Goal: Use online tool/utility: Use online tool/utility

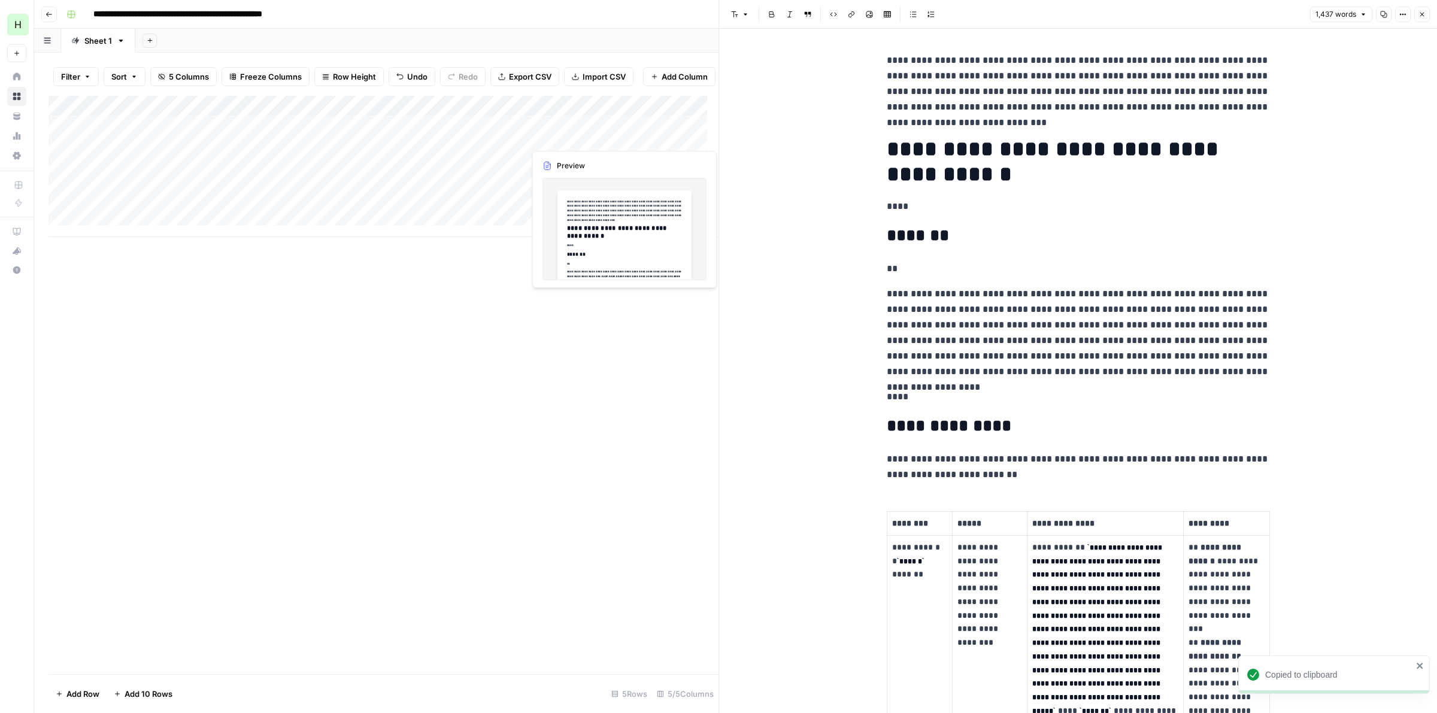
scroll to position [5586, 0]
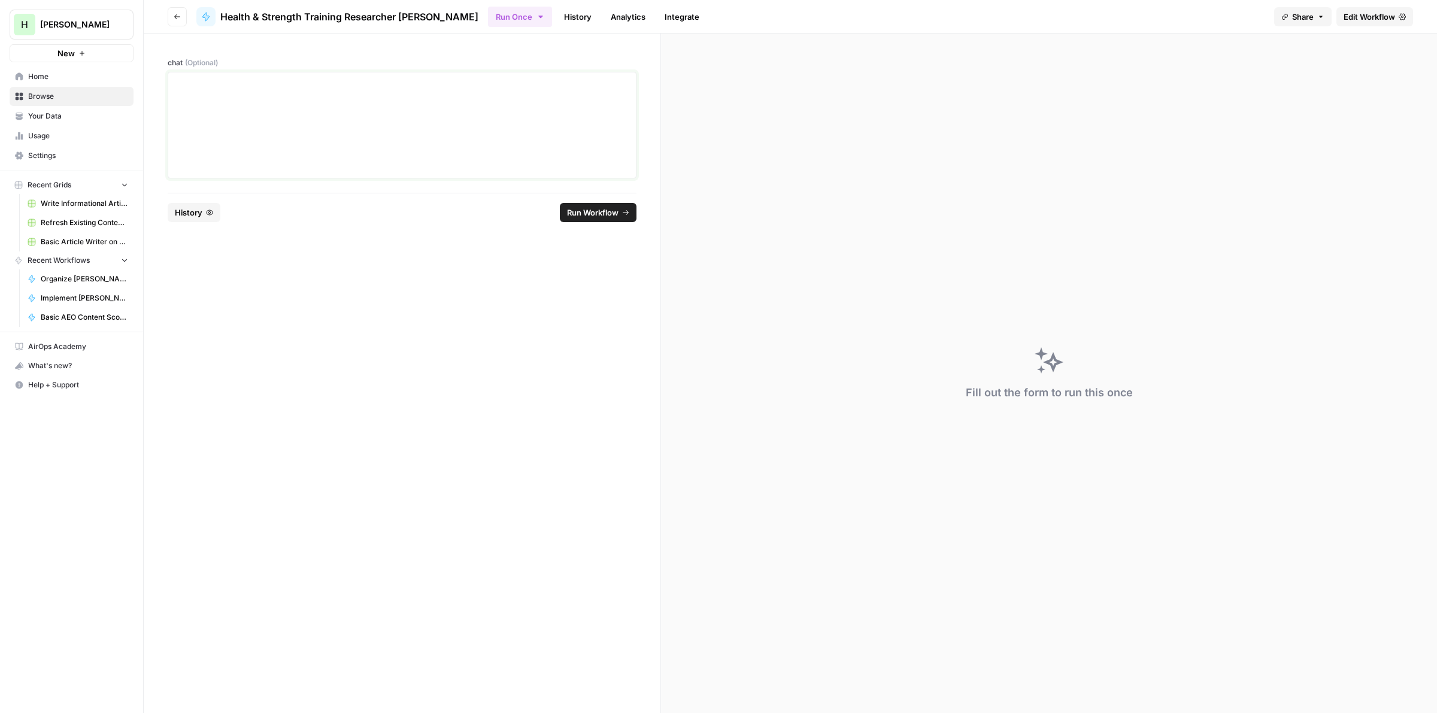
click at [303, 99] on div at bounding box center [401, 125] width 453 height 96
click at [606, 215] on span "Run Workflow" at bounding box center [592, 212] width 51 height 12
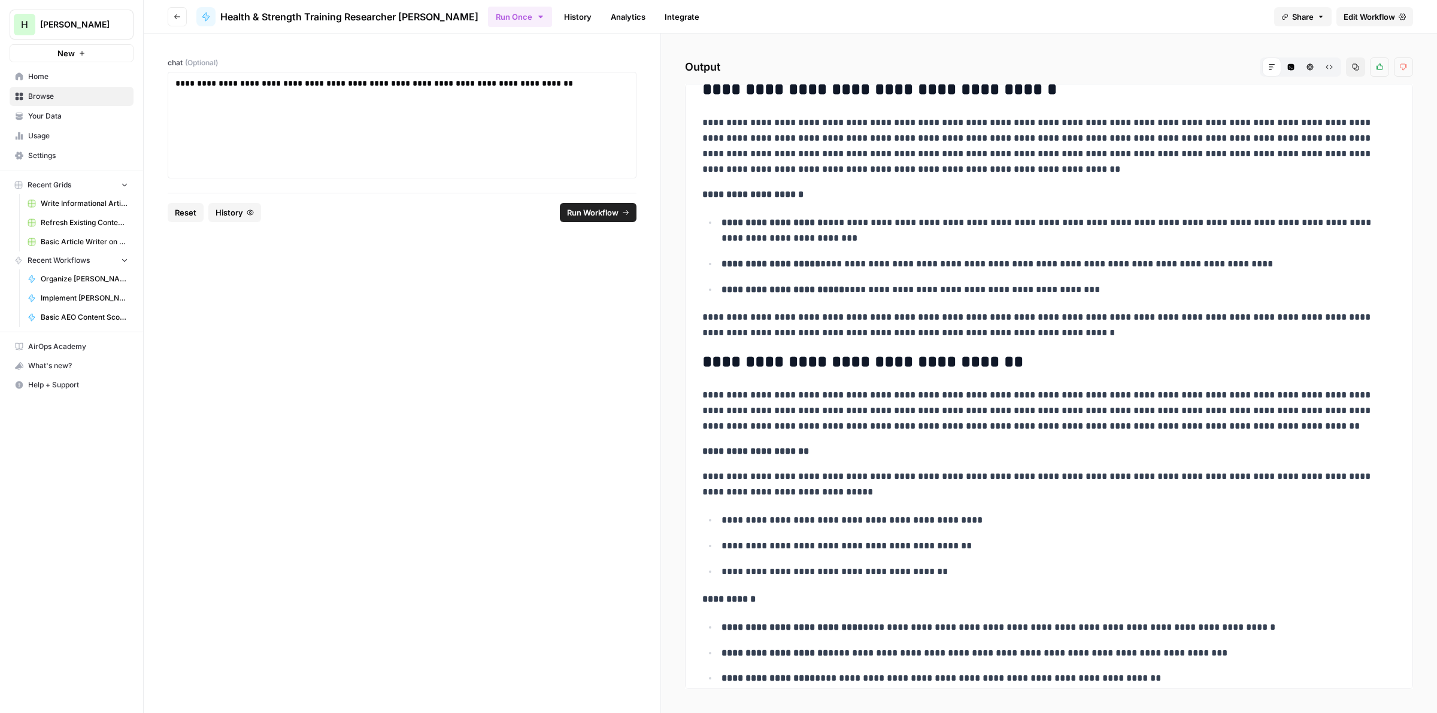
scroll to position [31, 0]
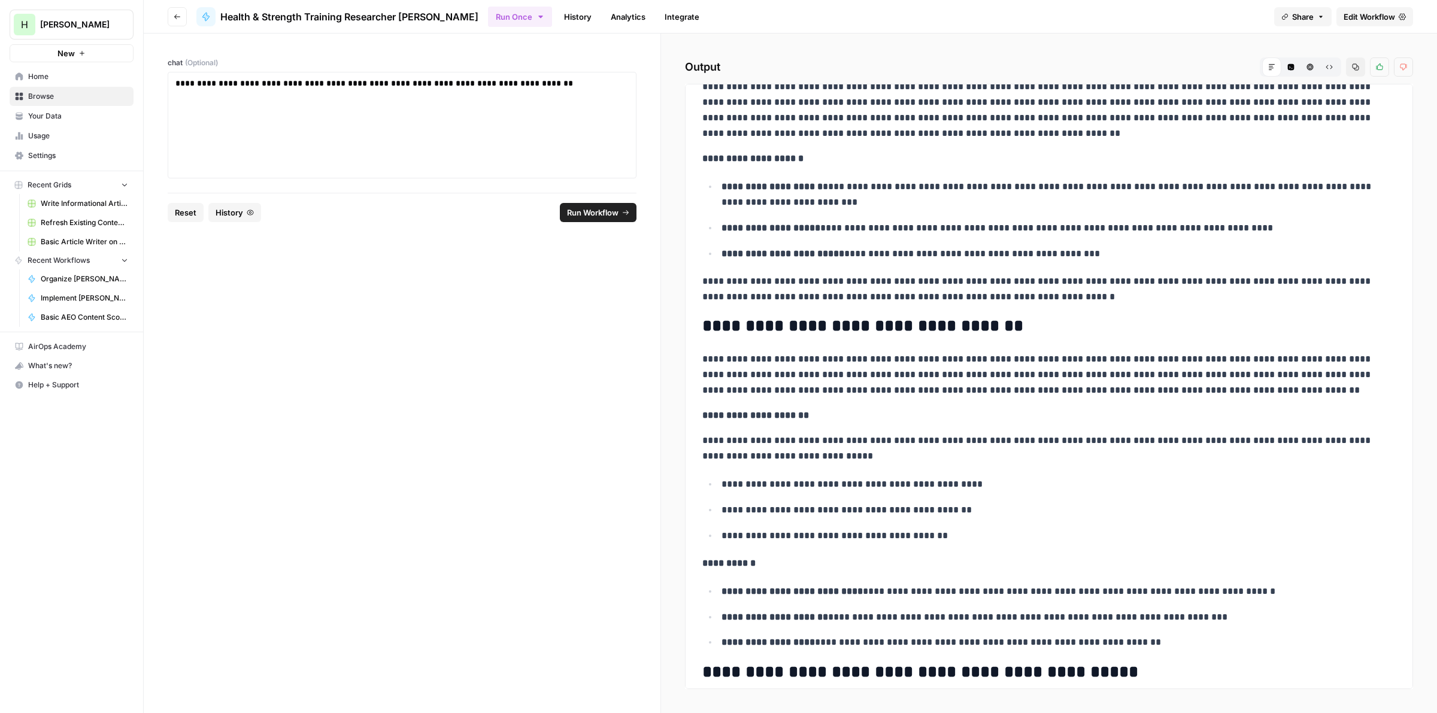
drag, startPoint x: 846, startPoint y: 195, endPoint x: 848, endPoint y: 214, distance: 19.2
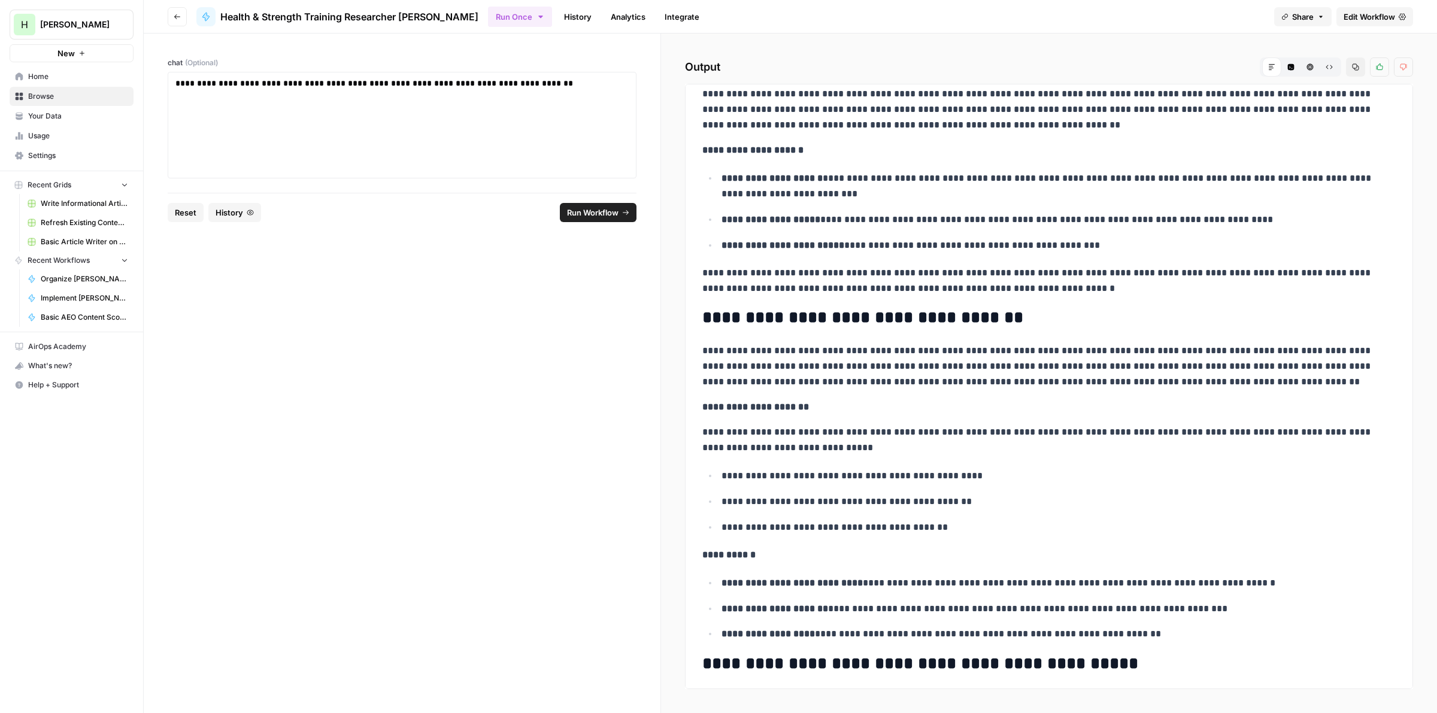
scroll to position [0, 0]
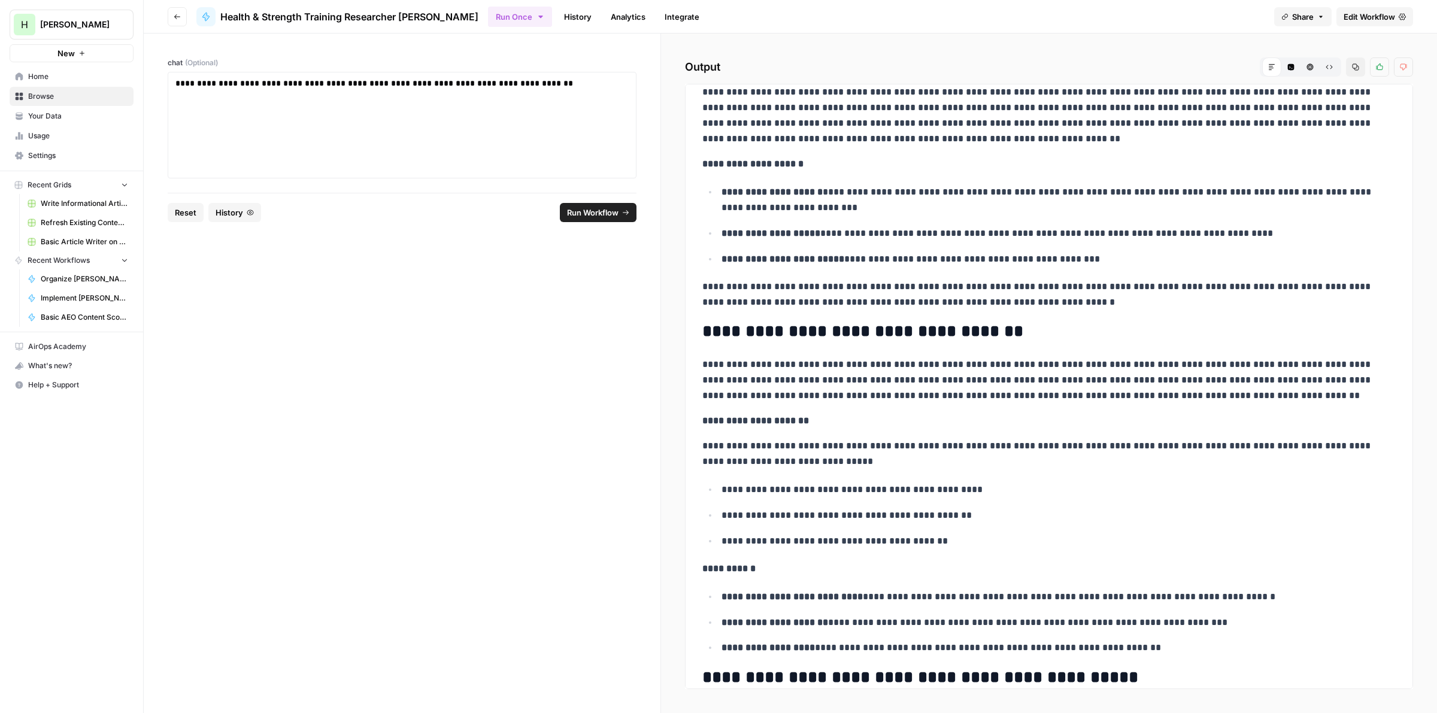
drag, startPoint x: 797, startPoint y: 250, endPoint x: 791, endPoint y: 283, distance: 33.4
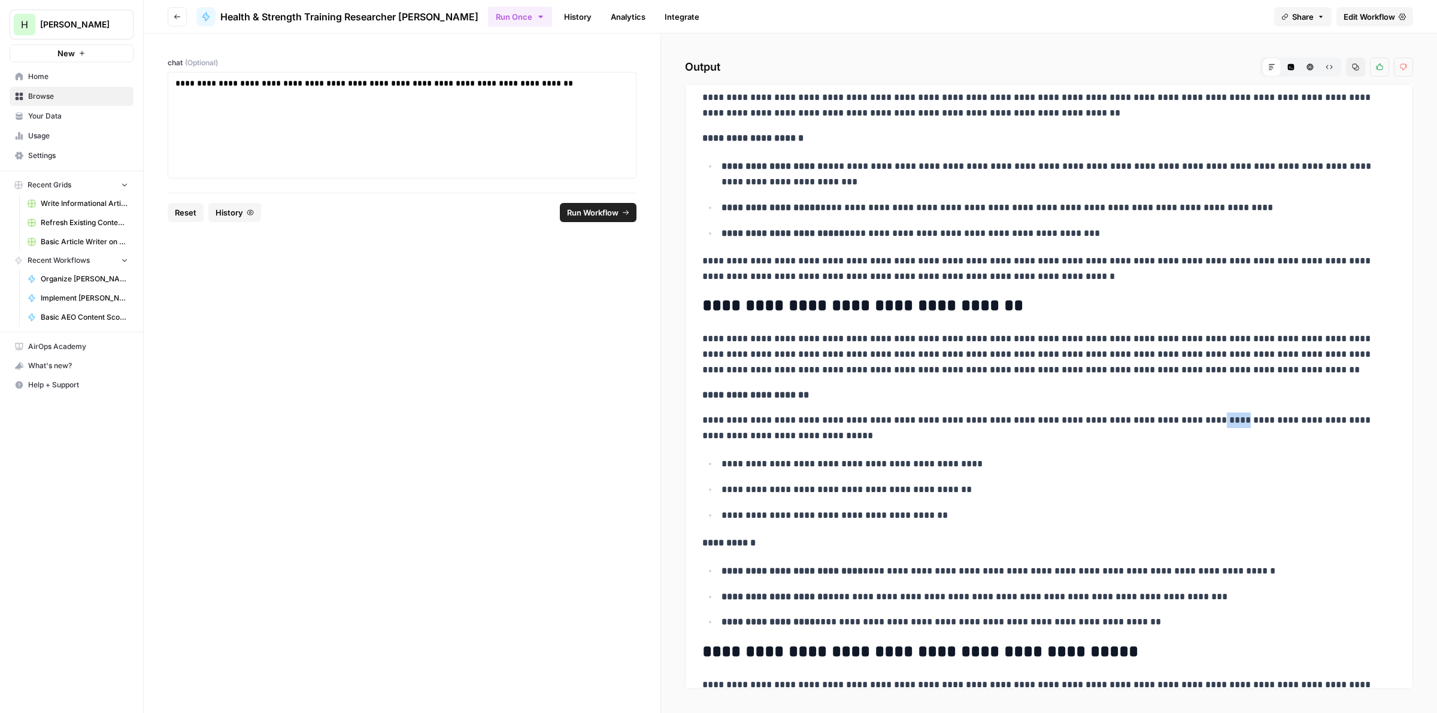
drag, startPoint x: 1196, startPoint y: 423, endPoint x: 1223, endPoint y: 417, distance: 27.6
click at [1223, 417] on p "**********" at bounding box center [1043, 427] width 682 height 31
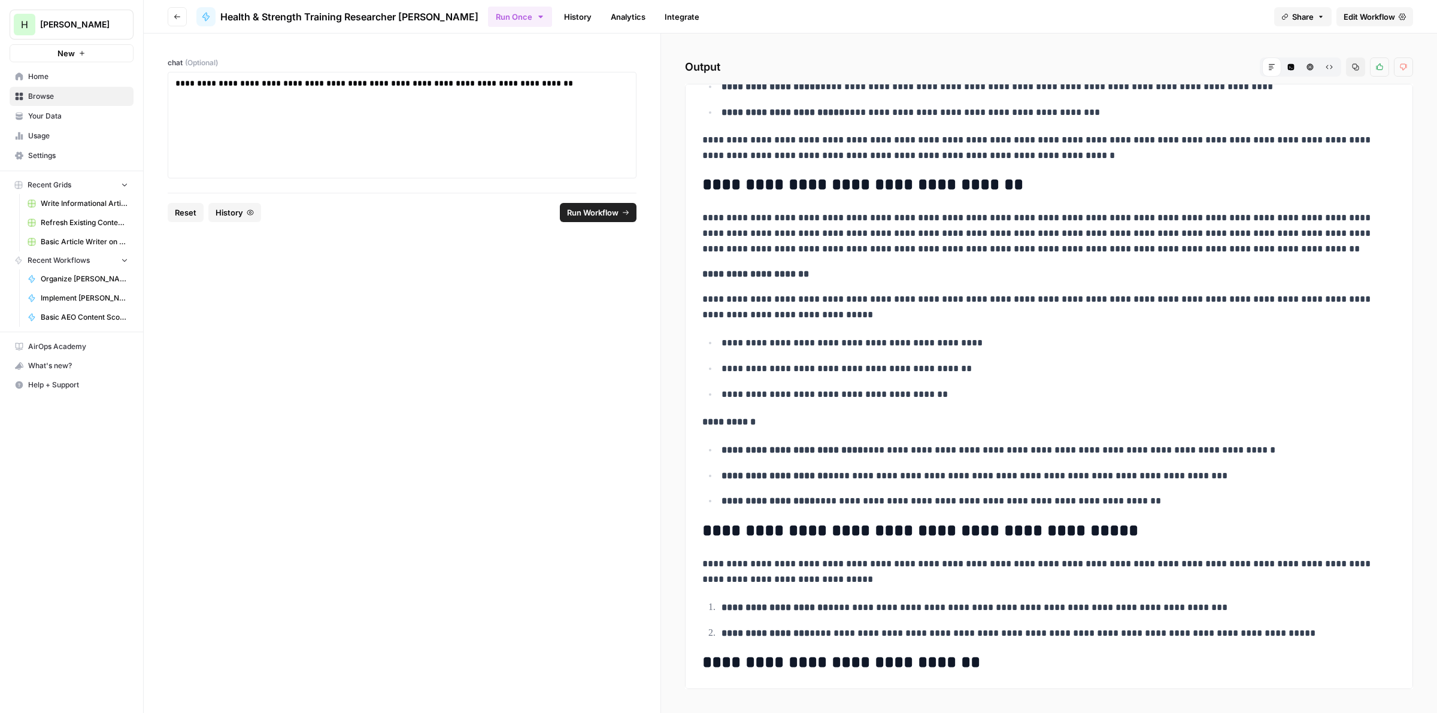
drag, startPoint x: 871, startPoint y: 262, endPoint x: 859, endPoint y: 296, distance: 36.7
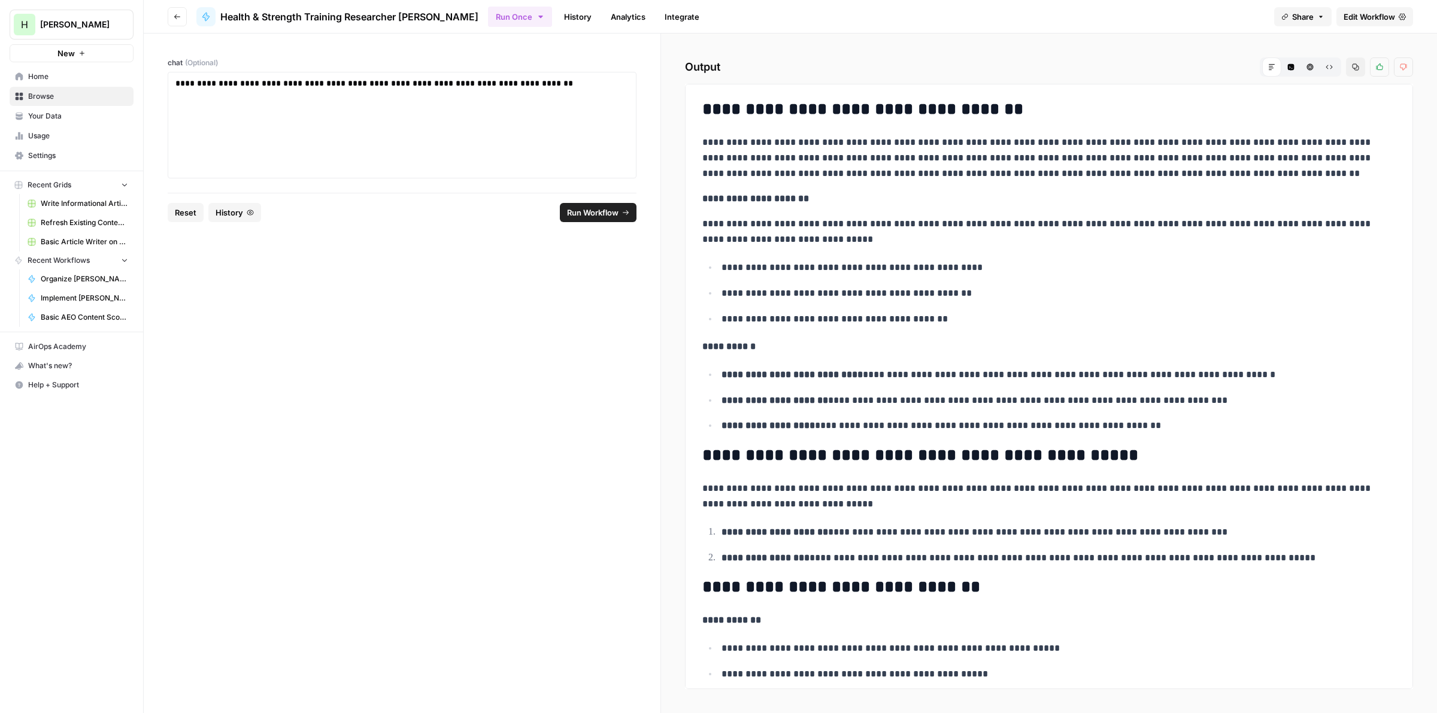
scroll to position [0, 0]
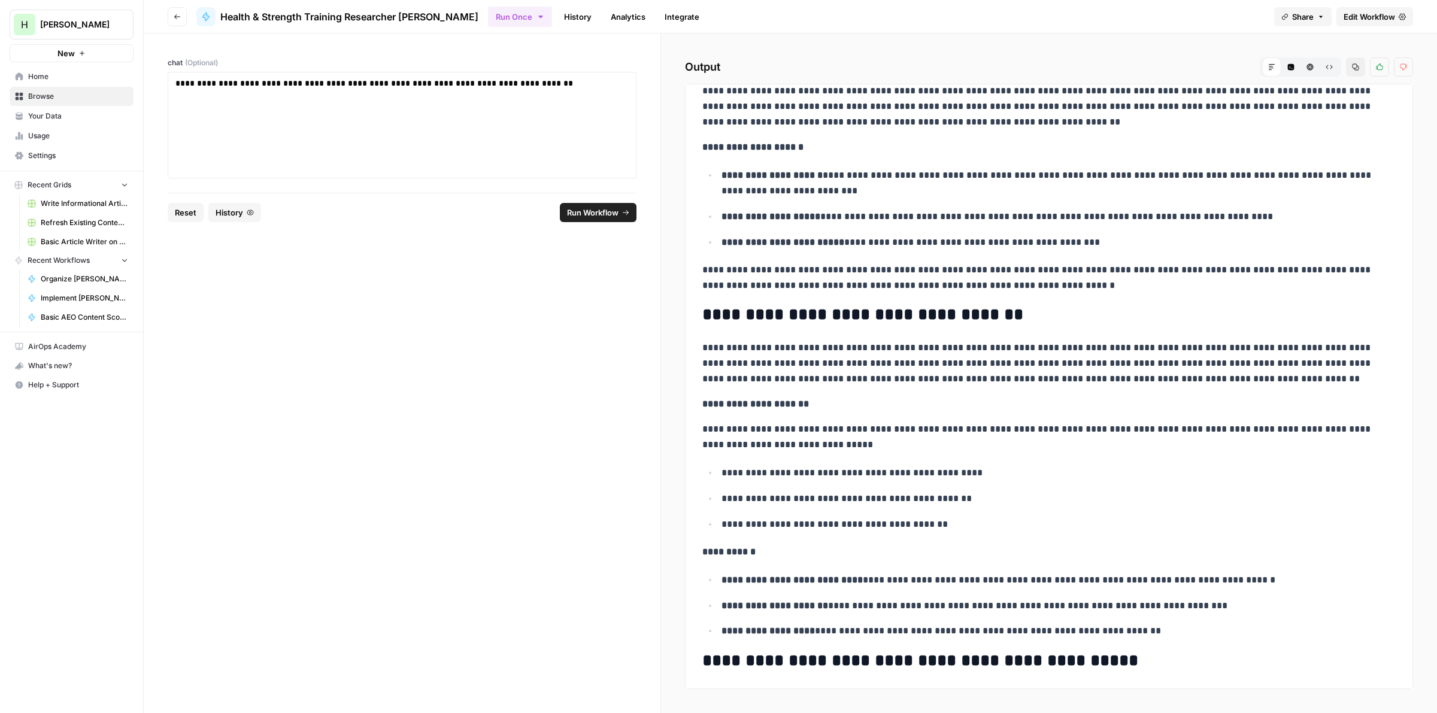
drag, startPoint x: 854, startPoint y: 252, endPoint x: 853, endPoint y: 281, distance: 29.4
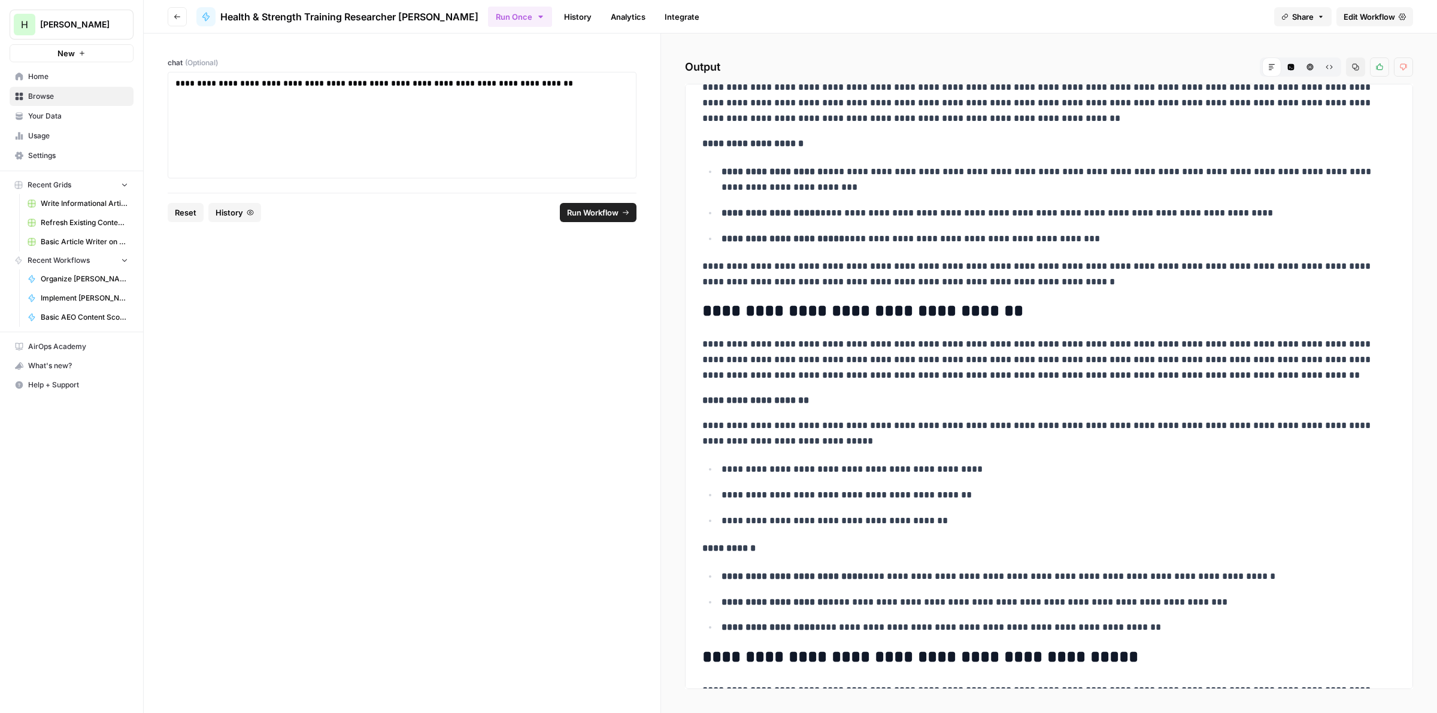
scroll to position [91, 0]
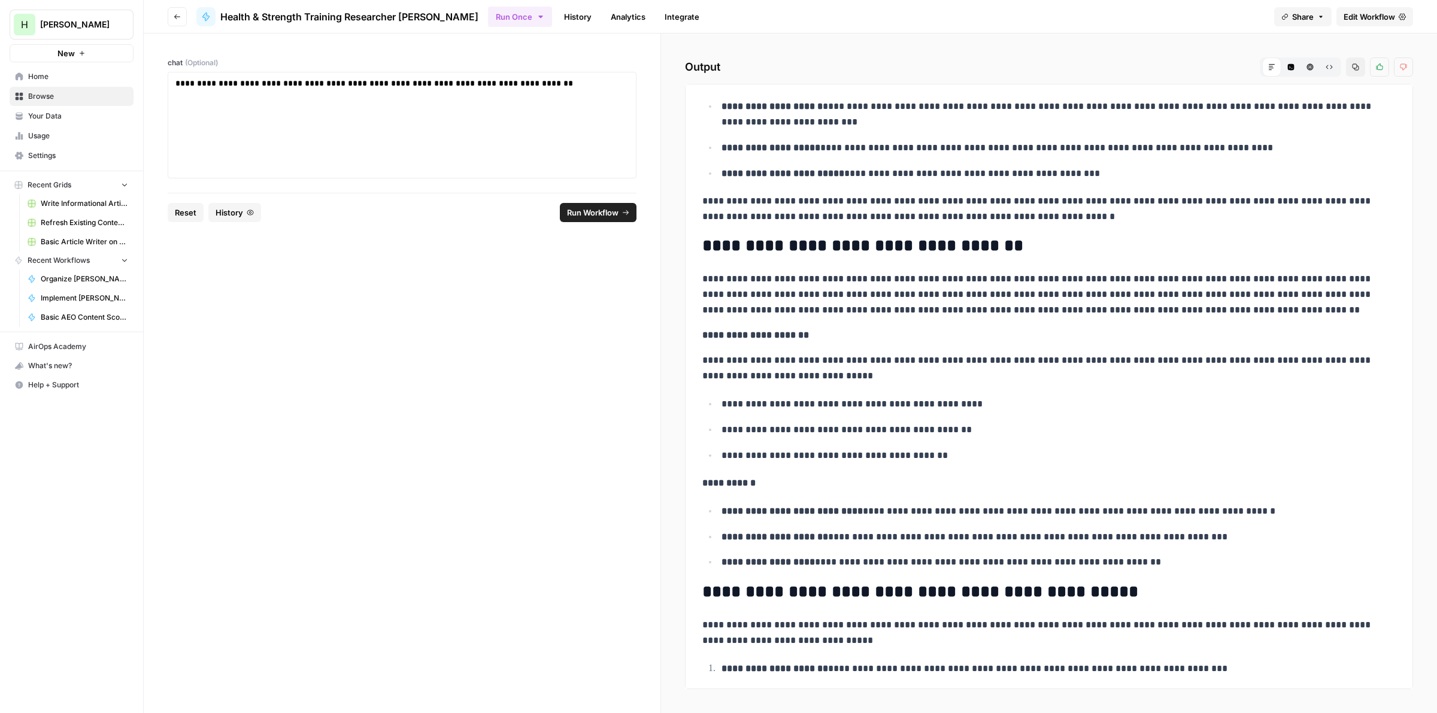
drag, startPoint x: 907, startPoint y: 312, endPoint x: 896, endPoint y: 337, distance: 26.8
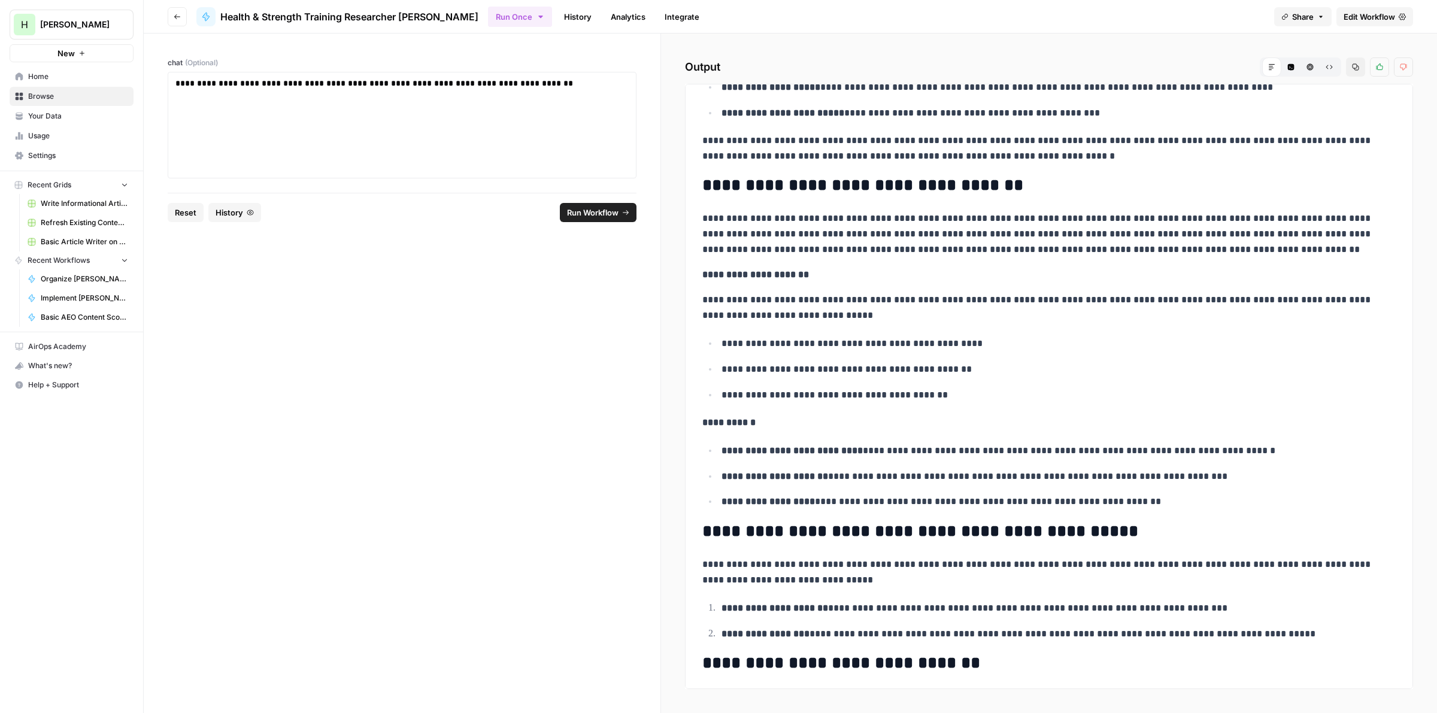
scroll to position [202, 0]
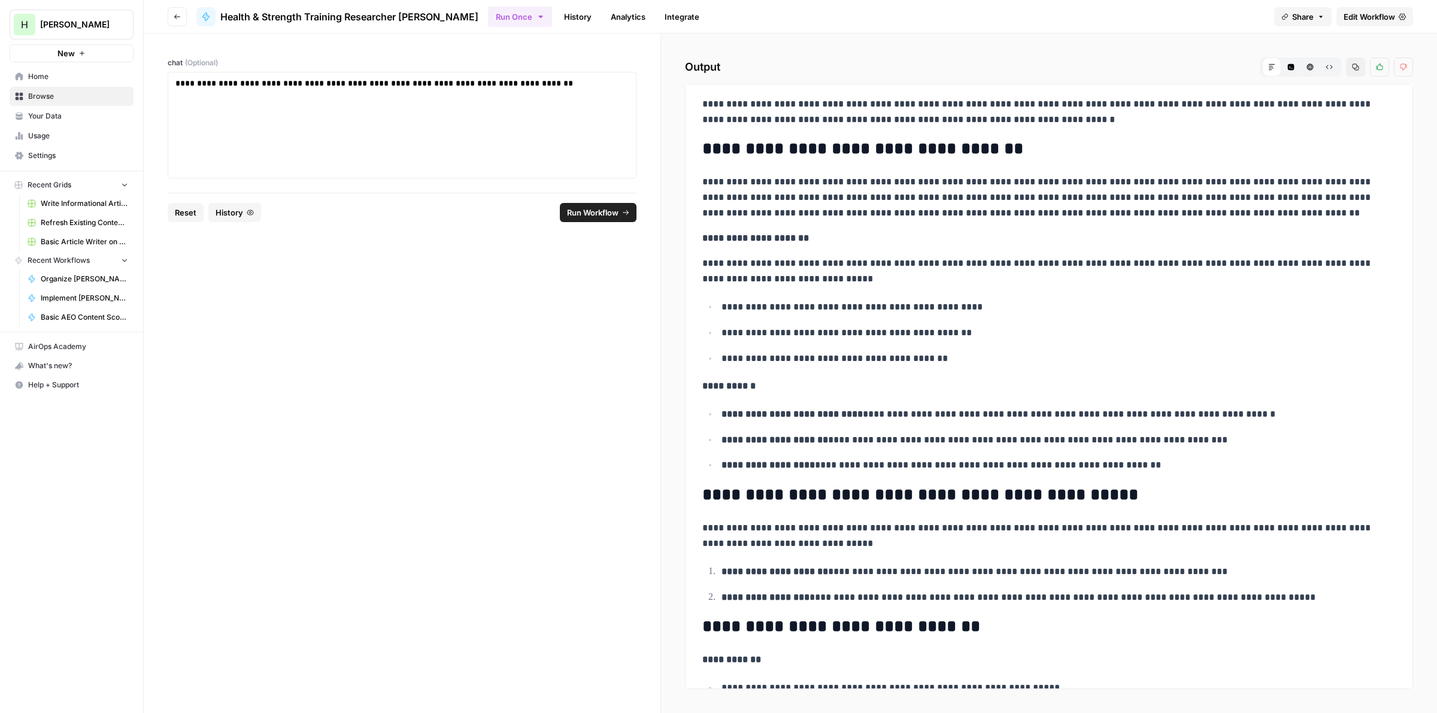
drag, startPoint x: 919, startPoint y: 336, endPoint x: 909, endPoint y: 357, distance: 23.3
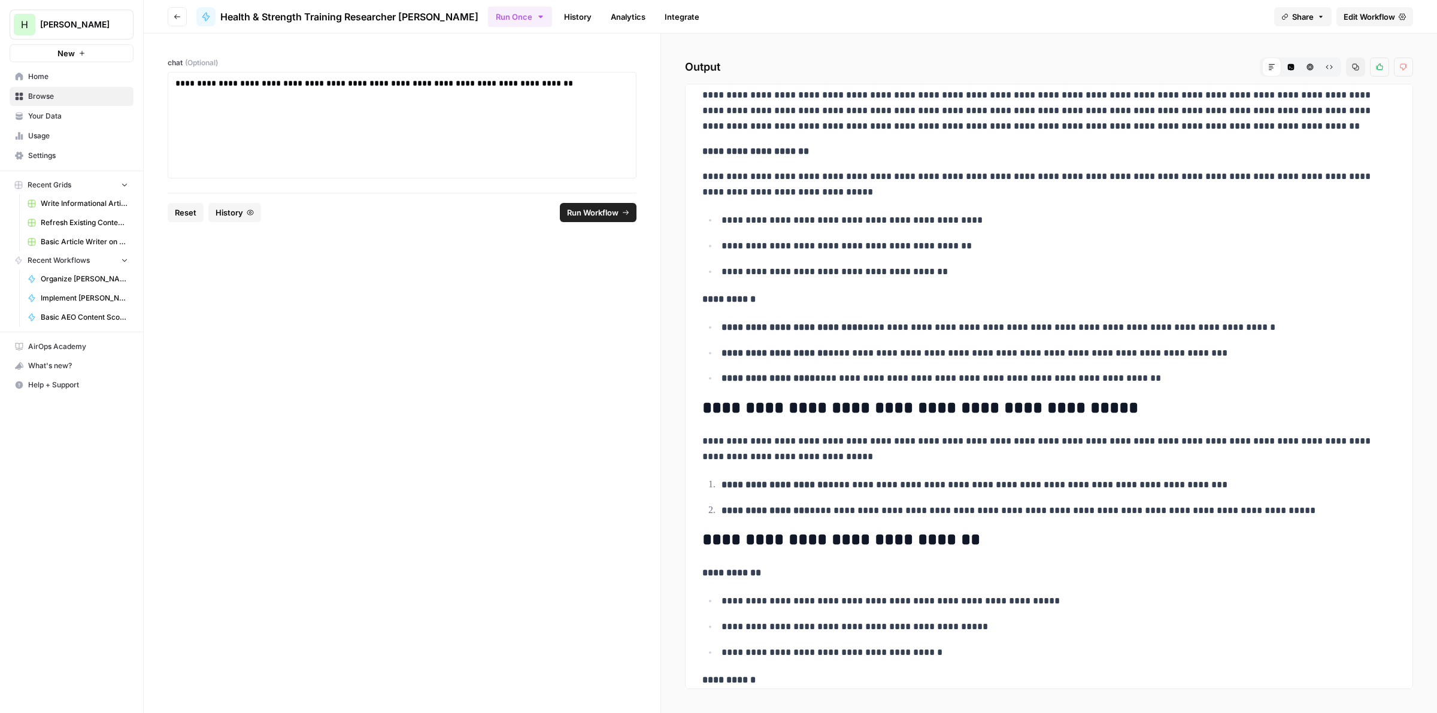
drag, startPoint x: 883, startPoint y: 363, endPoint x: 875, endPoint y: 386, distance: 24.2
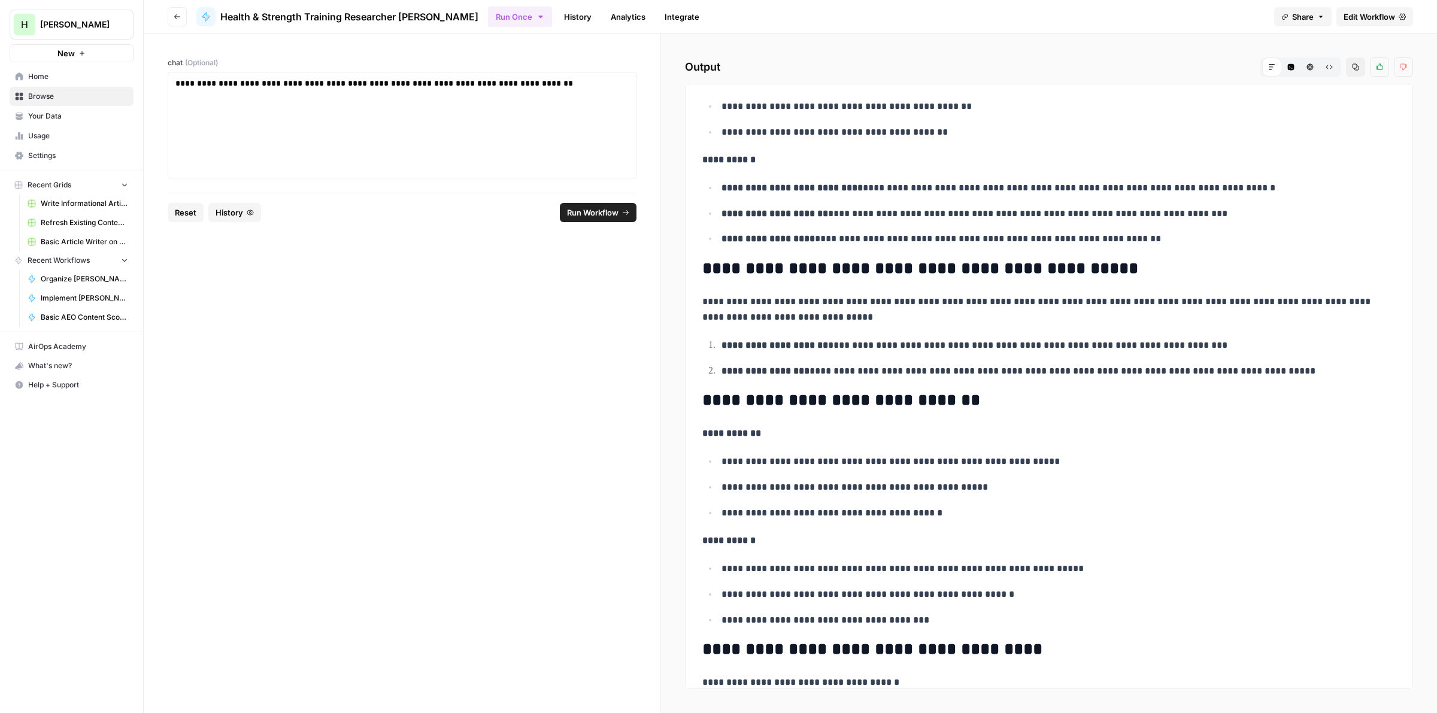
scroll to position [464, 0]
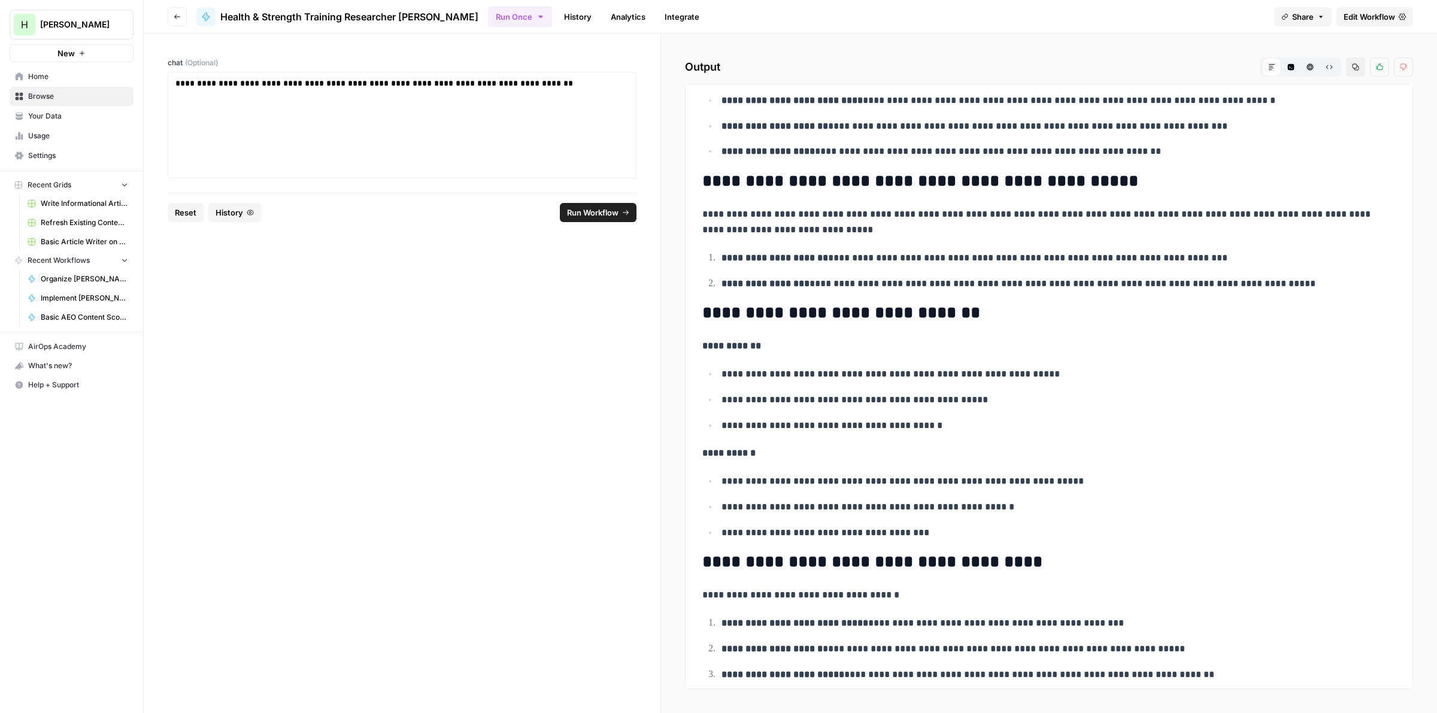
drag, startPoint x: 915, startPoint y: 283, endPoint x: 905, endPoint y: 324, distance: 42.4
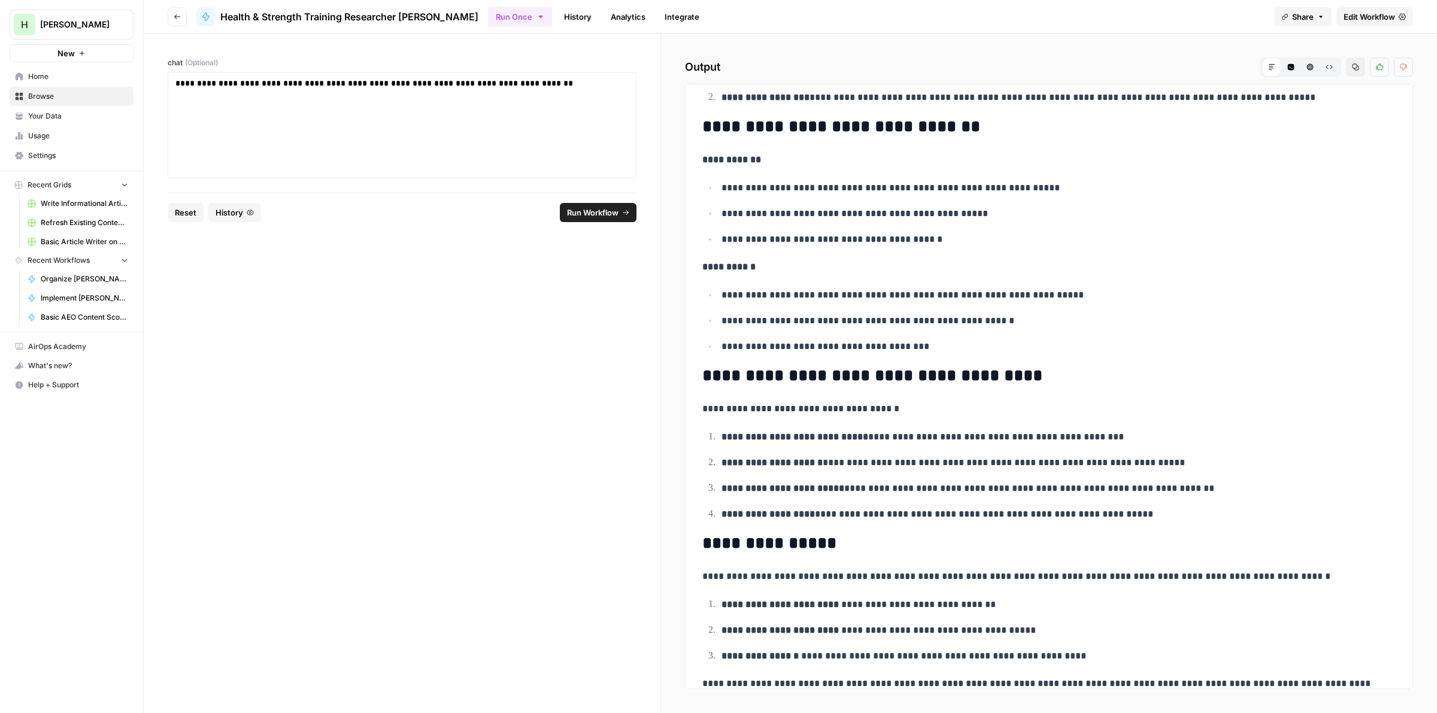
scroll to position [970, 0]
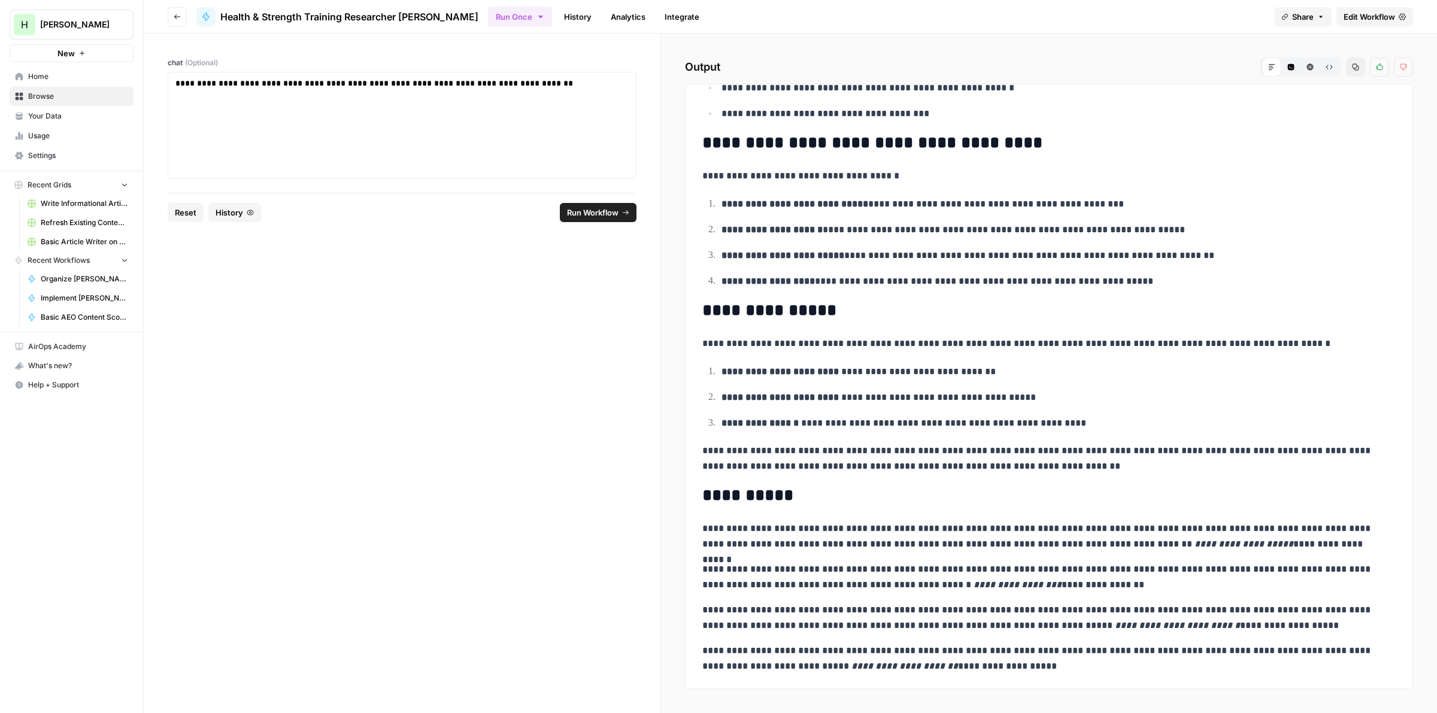
click at [1205, 280] on p "**********" at bounding box center [1052, 282] width 663 height 16
